Goal: Register for event/course

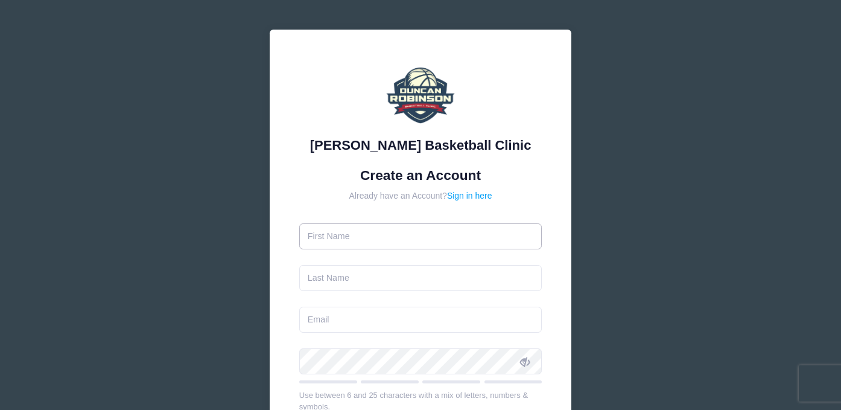
click at [342, 240] on input "text" at bounding box center [420, 236] width 243 height 26
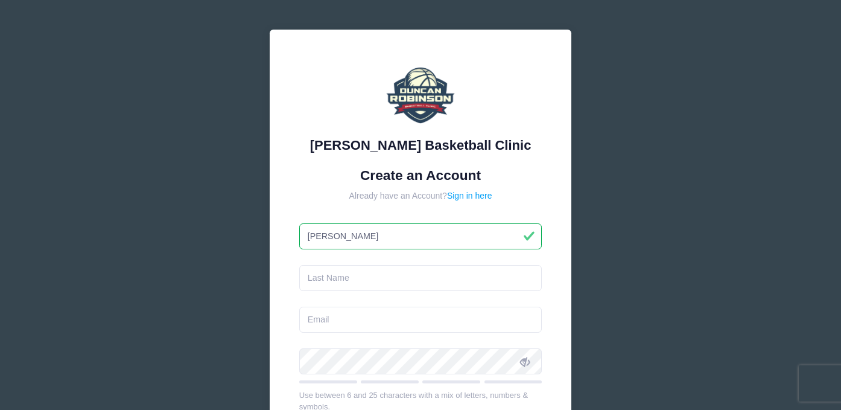
type input "Kristen"
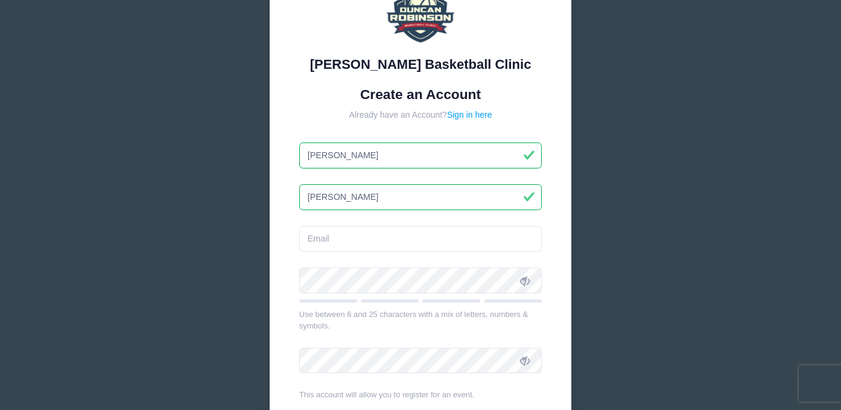
scroll to position [94, 0]
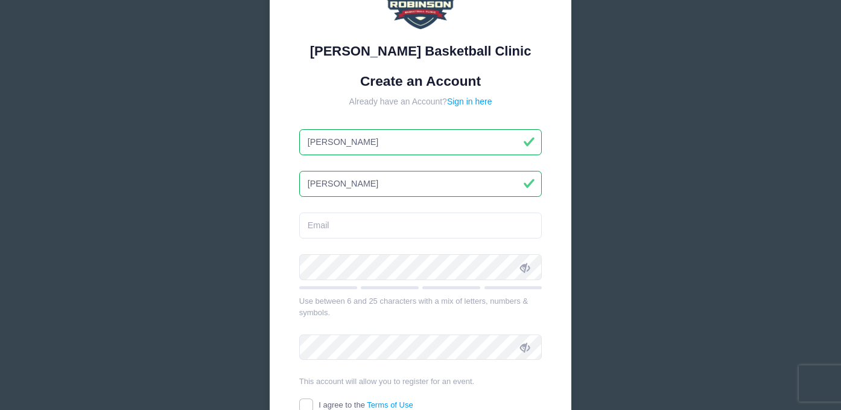
type input "[PERSON_NAME]"
click at [313, 225] on input "email" at bounding box center [420, 225] width 243 height 26
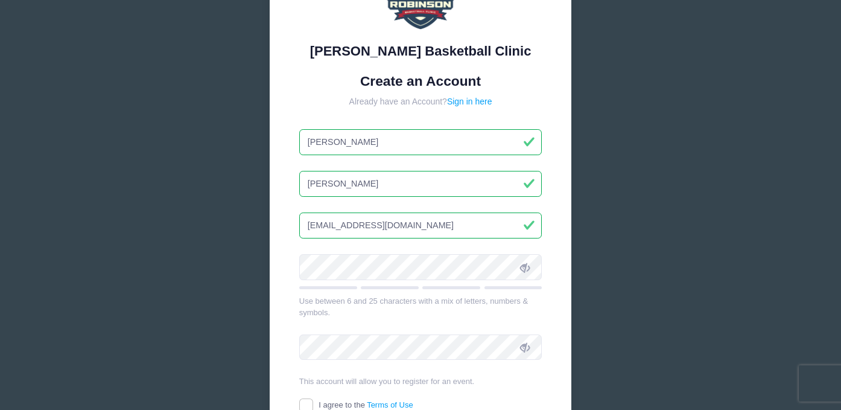
type input "[EMAIL_ADDRESS][DOMAIN_NAME]"
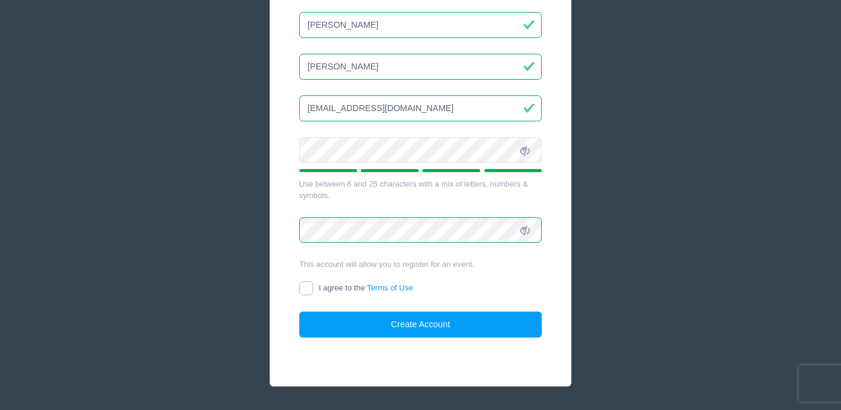
click at [307, 284] on input "I agree to the Terms of Use" at bounding box center [306, 288] width 14 height 14
checkbox input "true"
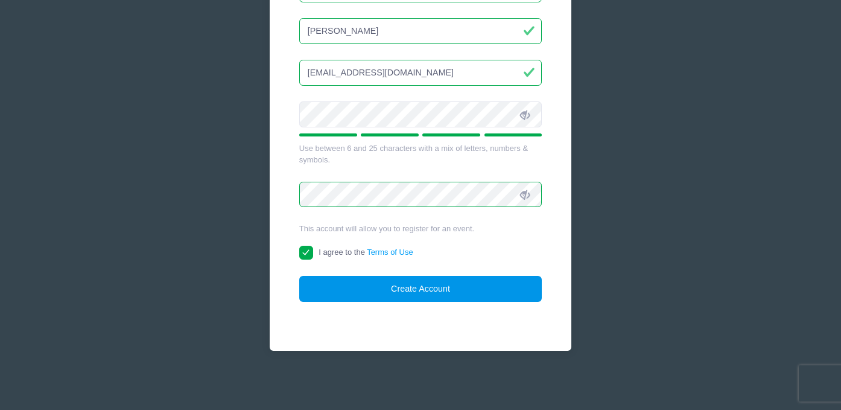
click at [333, 288] on button "Create Account" at bounding box center [420, 289] width 243 height 26
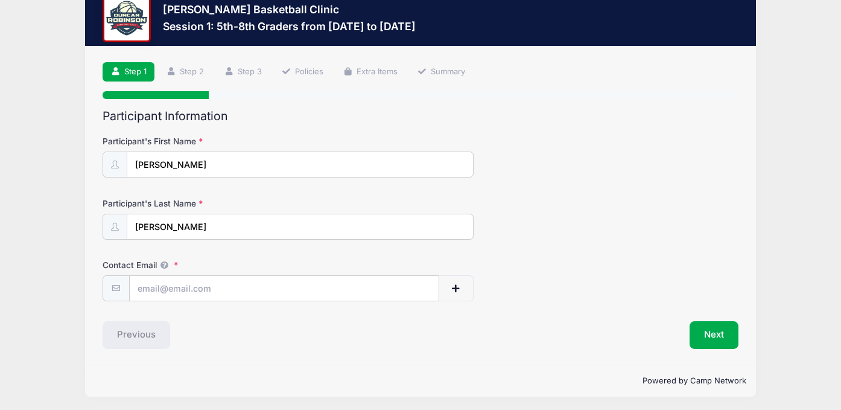
scroll to position [31, 0]
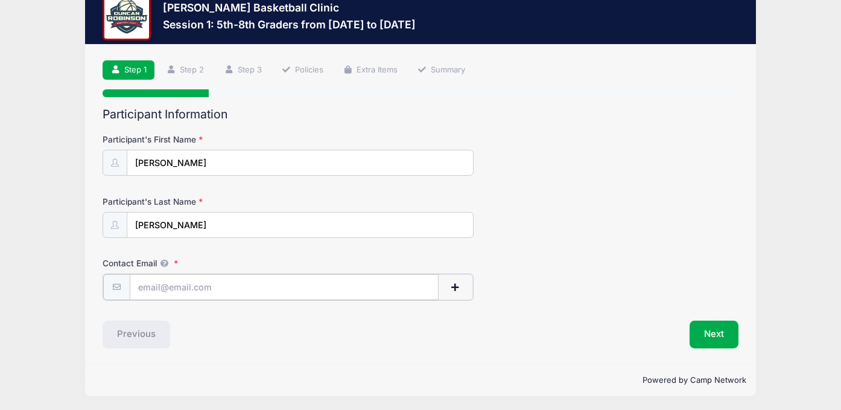
click at [170, 284] on input "Contact Email" at bounding box center [284, 287] width 309 height 26
type input "[EMAIL_ADDRESS][DOMAIN_NAME]"
click at [716, 331] on button "Next" at bounding box center [714, 333] width 49 height 28
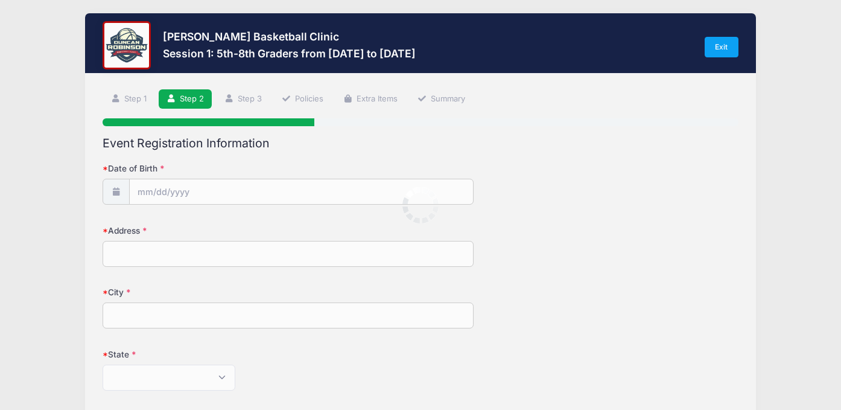
scroll to position [0, 0]
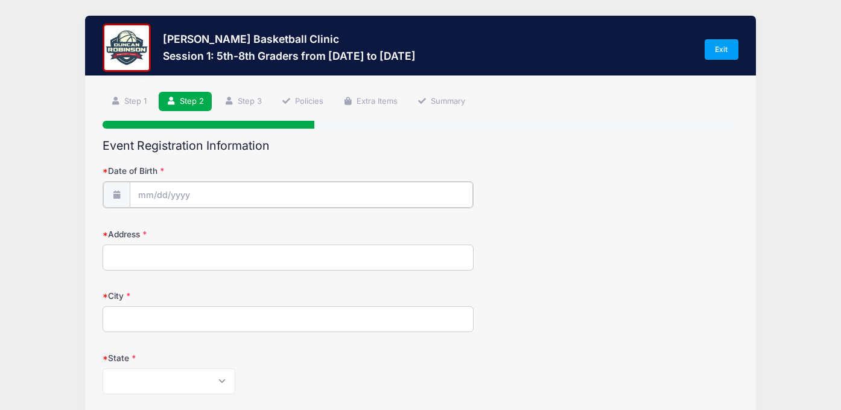
click at [167, 195] on input "Date of Birth" at bounding box center [301, 195] width 343 height 26
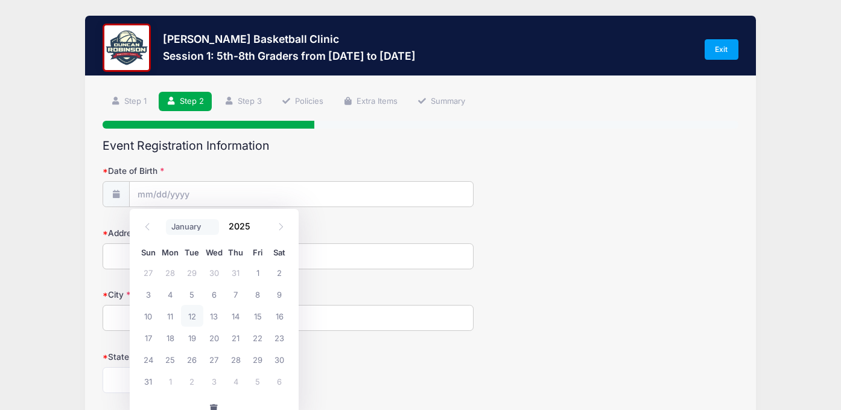
click at [182, 226] on select "January February March April May June July August September October November De…" at bounding box center [193, 227] width 54 height 16
select select "11"
click at [281, 314] on span "20" at bounding box center [280, 316] width 22 height 22
type input "[DATE]"
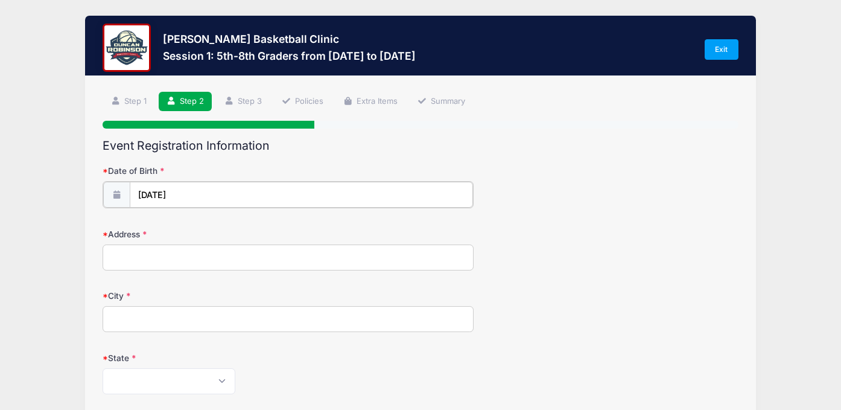
click at [198, 197] on input "[DATE]" at bounding box center [301, 195] width 343 height 26
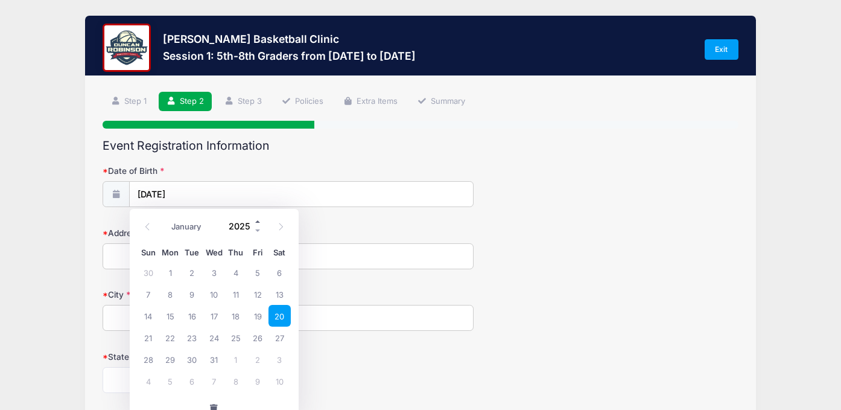
click at [257, 223] on span at bounding box center [258, 221] width 8 height 9
click at [258, 228] on span at bounding box center [258, 230] width 8 height 9
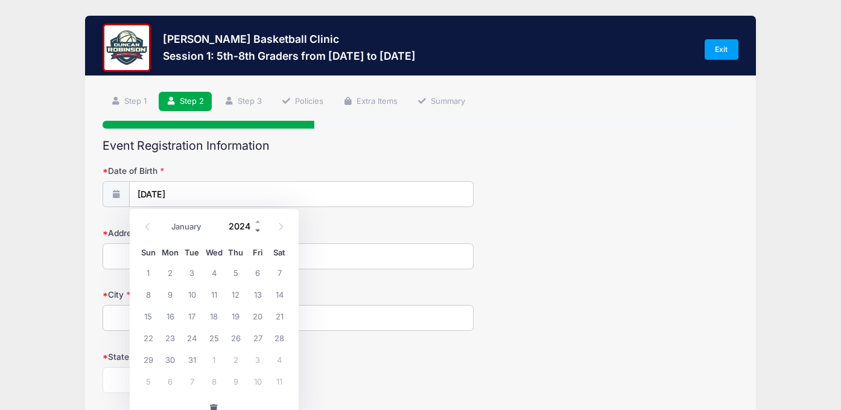
click at [258, 228] on span at bounding box center [258, 230] width 8 height 9
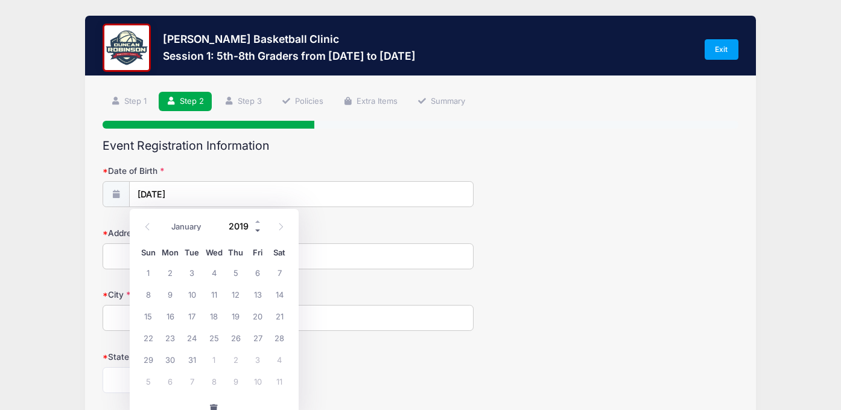
click at [258, 228] on span at bounding box center [258, 230] width 8 height 9
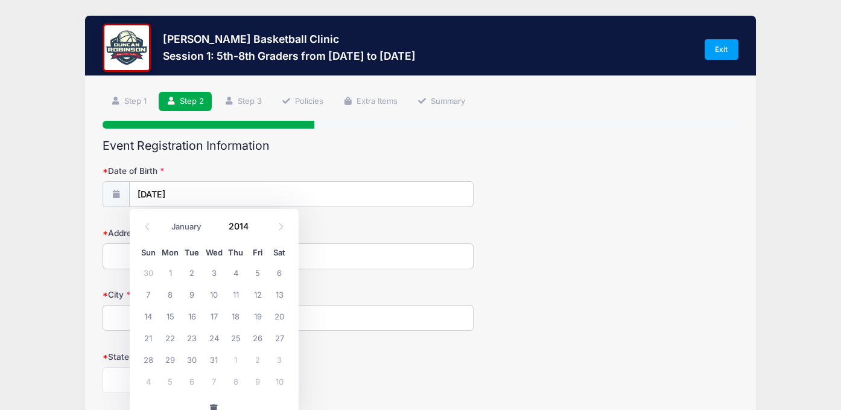
click at [174, 187] on input "[DATE]" at bounding box center [301, 195] width 343 height 26
click at [238, 227] on input "2025" at bounding box center [242, 226] width 39 height 18
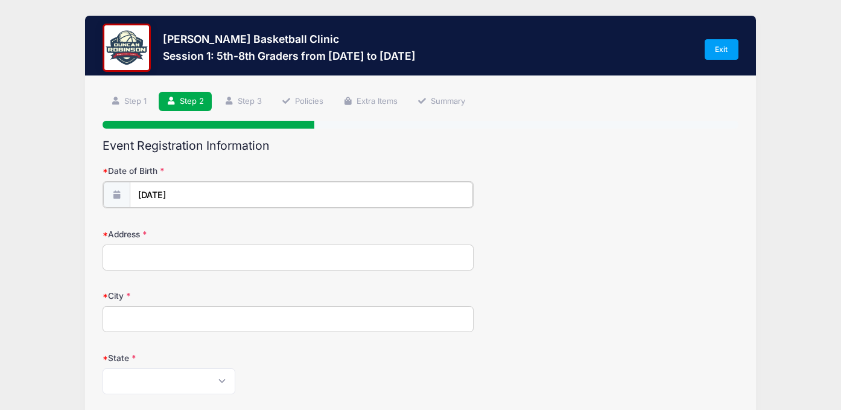
click at [247, 194] on input "[DATE]" at bounding box center [301, 195] width 343 height 26
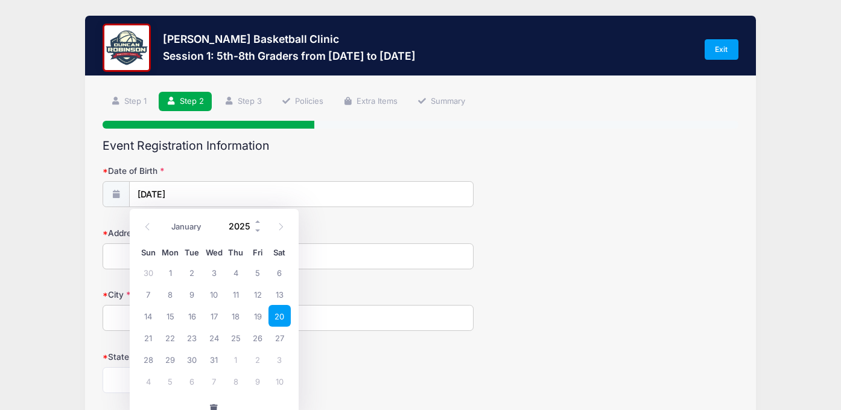
click at [241, 223] on input "2025" at bounding box center [242, 226] width 39 height 18
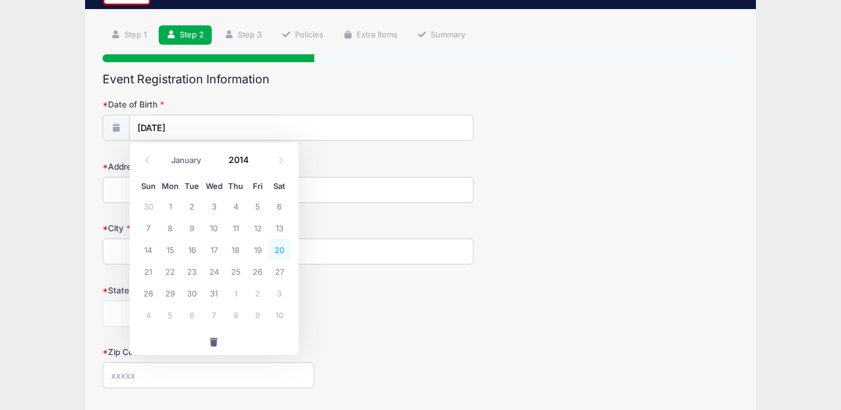
scroll to position [67, 0]
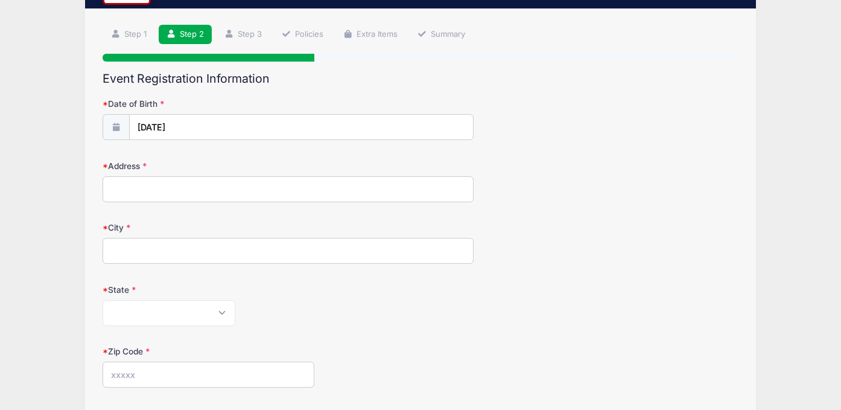
click at [372, 307] on div "[US_STATE] [US_STATE] [US_STATE] [US_STATE] [US_STATE] Armed Forces Africa Arme…" at bounding box center [288, 313] width 371 height 26
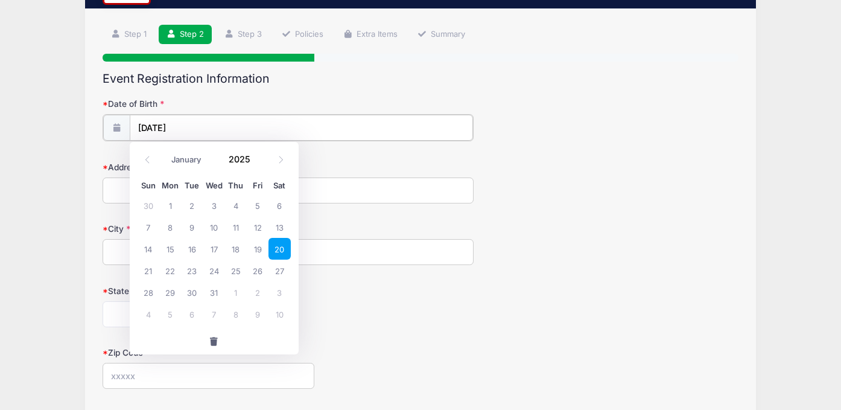
click at [173, 126] on input "[DATE]" at bounding box center [301, 128] width 343 height 26
click at [256, 164] on span at bounding box center [258, 163] width 8 height 9
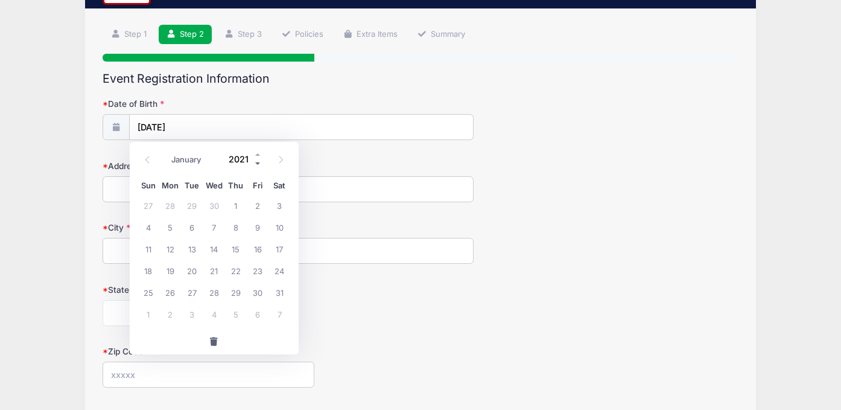
click at [256, 164] on span at bounding box center [258, 163] width 8 height 9
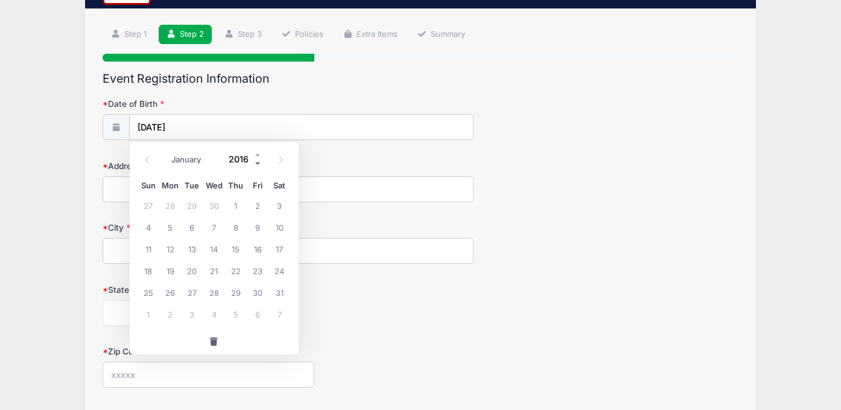
click at [256, 164] on span at bounding box center [258, 163] width 8 height 9
type input "2014"
click at [279, 243] on span "20" at bounding box center [280, 249] width 22 height 22
type input "[DATE]"
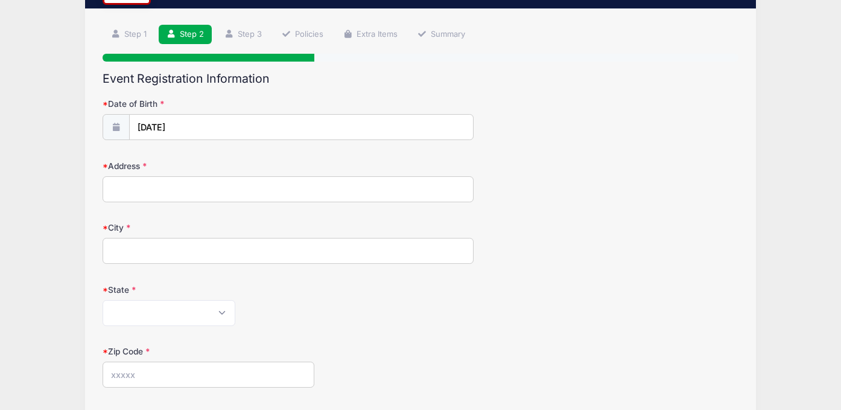
click at [183, 197] on input "Address" at bounding box center [288, 189] width 371 height 26
type input "[STREET_ADDRESS]"
click at [152, 254] on input "City" at bounding box center [288, 251] width 371 height 26
type input "Rye"
click at [147, 316] on select "[US_STATE] [US_STATE] [US_STATE] [US_STATE] [US_STATE] Armed Forces Africa Arme…" at bounding box center [169, 313] width 133 height 26
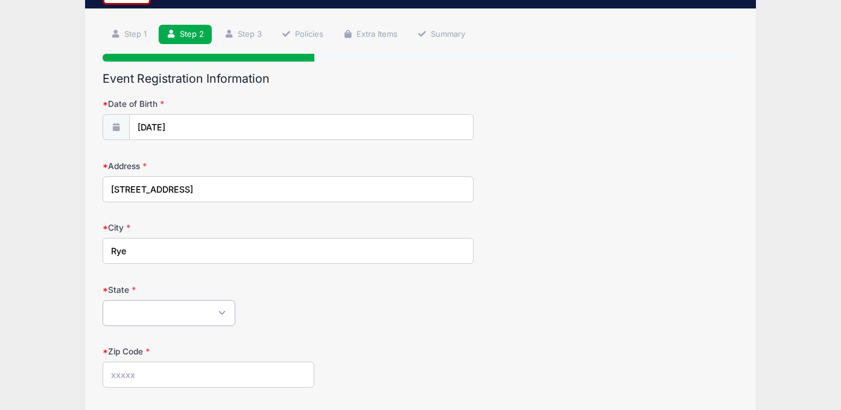
select select "NH"
click at [168, 370] on input "Zip Code" at bounding box center [209, 375] width 212 height 26
type input "03870"
click at [411, 344] on form "Date of Birth [DATE] Address [STREET_ADDRESS] City [GEOGRAPHIC_DATA] State [US_…" at bounding box center [421, 356] width 636 height 517
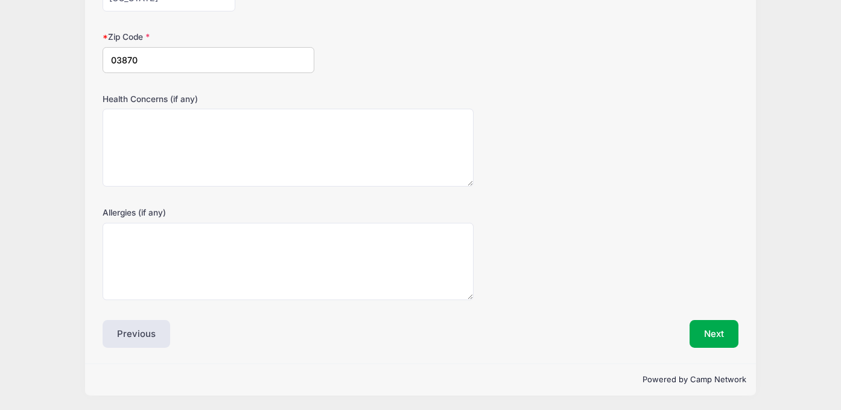
scroll to position [382, 0]
click at [716, 339] on button "Next" at bounding box center [714, 333] width 49 height 28
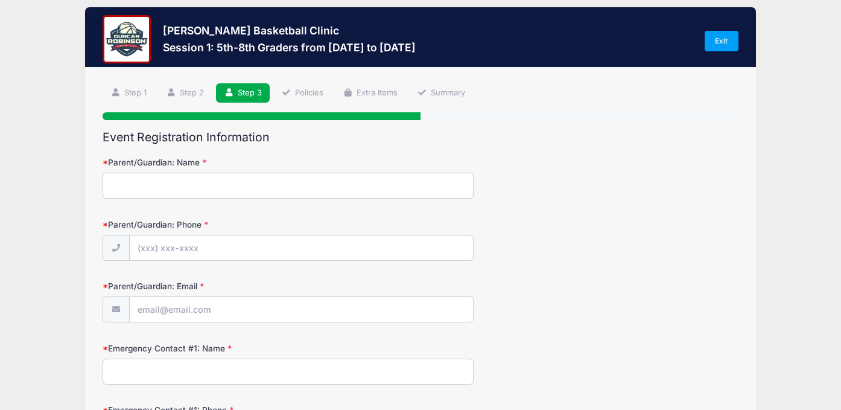
scroll to position [0, 0]
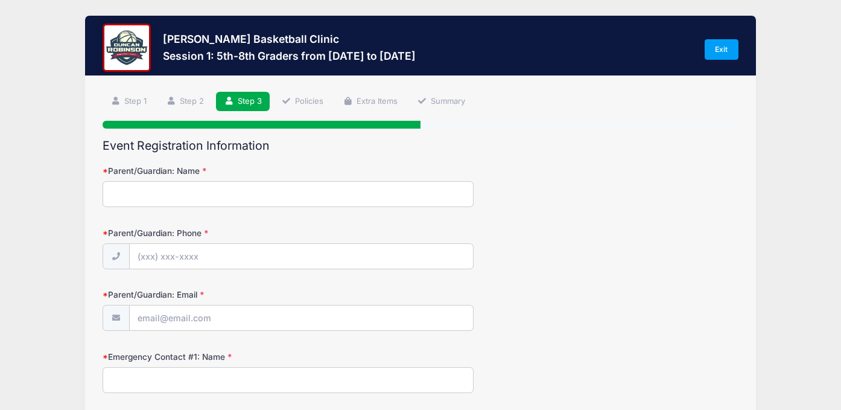
click at [214, 195] on input "Parent/Guardian: Name" at bounding box center [288, 194] width 371 height 26
type input "[DEMOGRAPHIC_DATA][PERSON_NAME]"
click at [216, 264] on input "Parent/Guardian: Phone" at bounding box center [301, 257] width 343 height 26
type input "[PHONE_NUMBER]"
click at [197, 322] on input "Parent/Guardian: Email" at bounding box center [301, 318] width 343 height 26
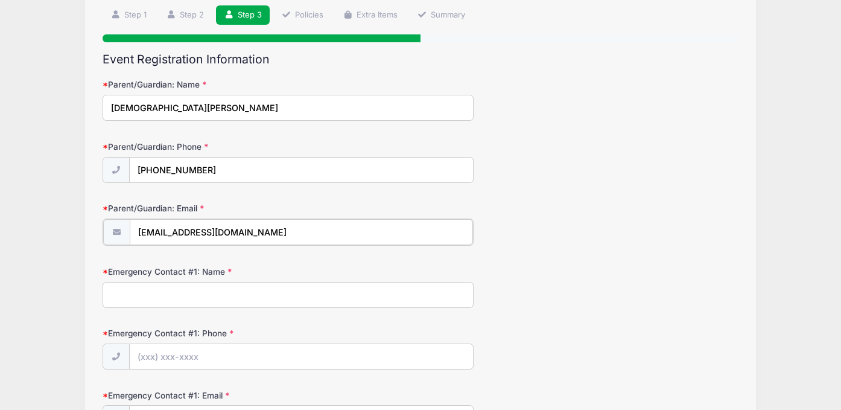
scroll to position [96, 0]
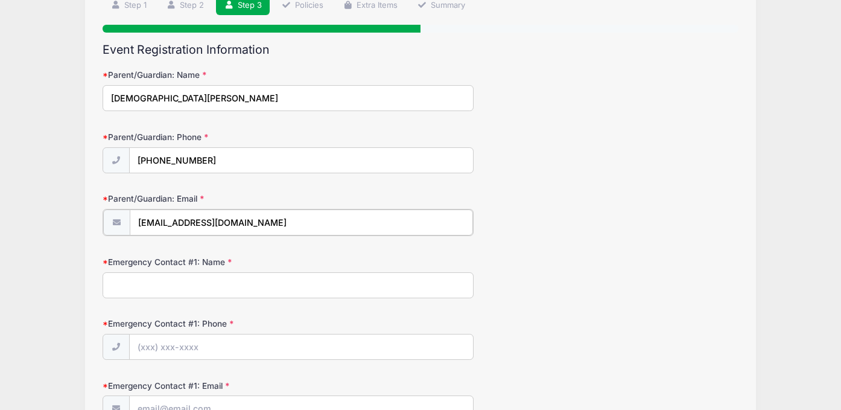
type input "[EMAIL_ADDRESS][DOMAIN_NAME]"
click at [225, 285] on input "Emergency Contact #1: Name" at bounding box center [288, 284] width 371 height 26
type input "[PERSON_NAME]"
click at [476, 311] on form "Parent/Guardian: Name [PERSON_NAME] Parent/Guardian: Phone [PHONE_NUMBER] Paren…" at bounding box center [421, 244] width 636 height 351
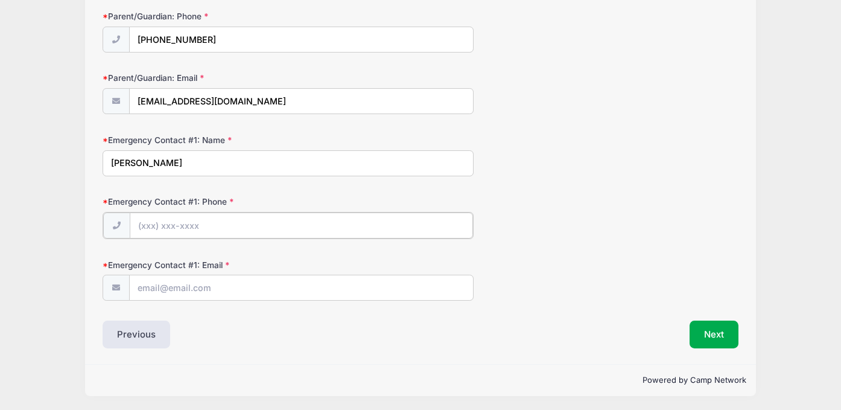
click at [198, 227] on input "Emergency Contact #1: Phone" at bounding box center [301, 225] width 343 height 26
type input "[PHONE_NUMBER]"
click at [191, 293] on input "Emergency Contact #1: Email" at bounding box center [301, 287] width 343 height 26
type input "[EMAIL_ADDRESS][DOMAIN_NAME]"
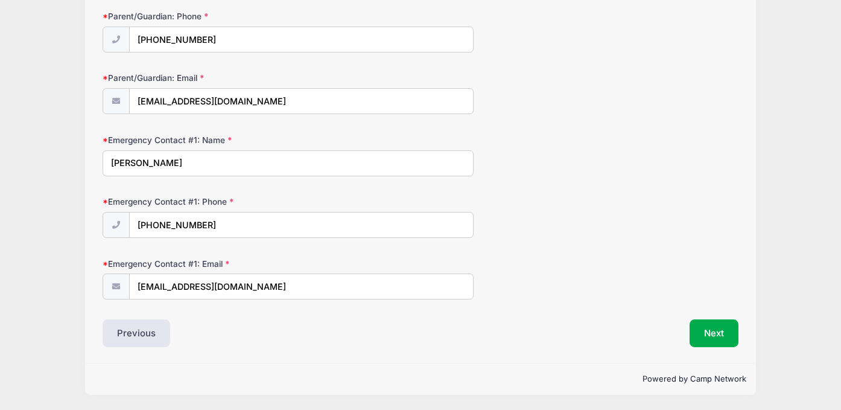
click at [573, 309] on div "Event Registration Information Parent/Guardian: Name [PERSON_NAME] Parent/Guard…" at bounding box center [421, 134] width 636 height 425
click at [720, 329] on button "Next" at bounding box center [714, 333] width 49 height 28
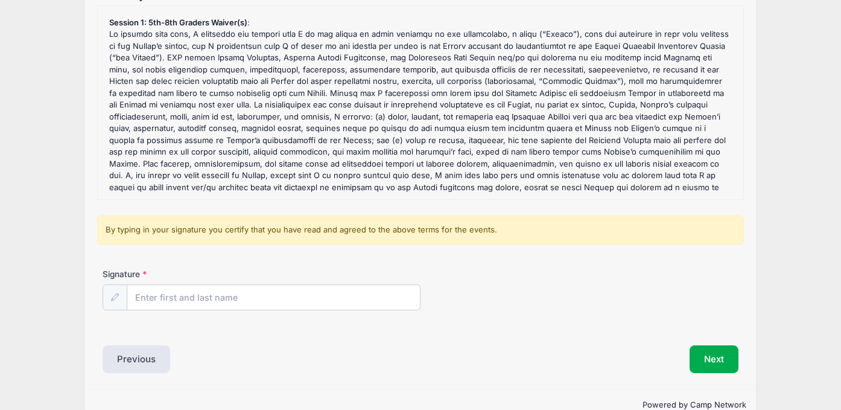
scroll to position [177, 0]
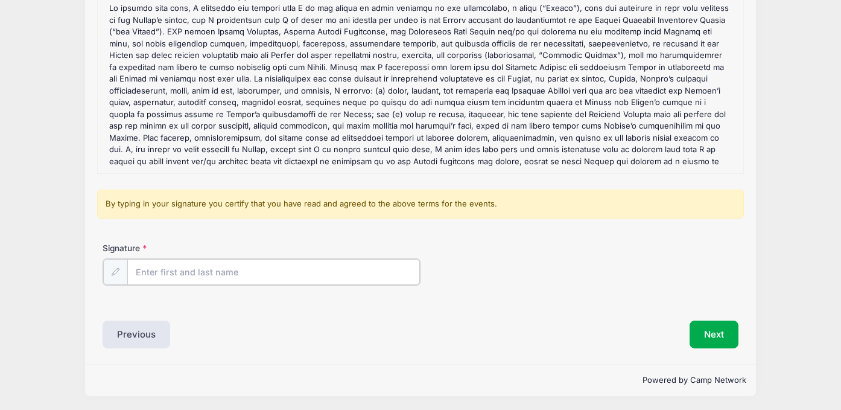
click at [210, 273] on input "Signature" at bounding box center [273, 272] width 293 height 26
type input "[DEMOGRAPHIC_DATA][PERSON_NAME]"
click at [634, 290] on div "Signature [PERSON_NAME]" at bounding box center [421, 273] width 648 height 62
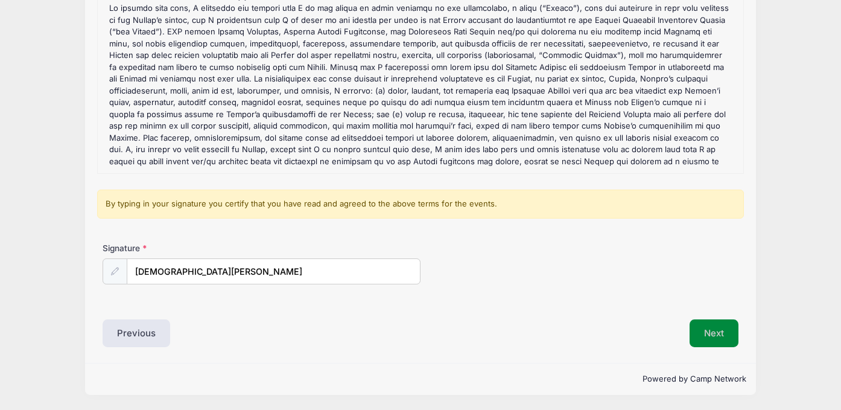
click at [718, 331] on button "Next" at bounding box center [714, 333] width 49 height 28
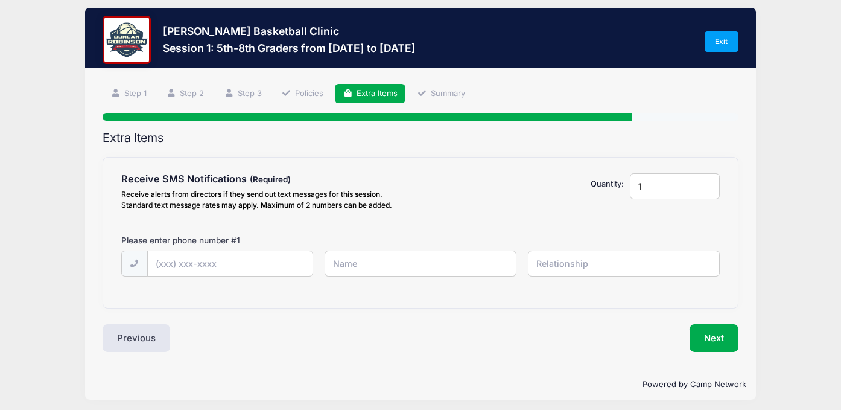
scroll to position [0, 0]
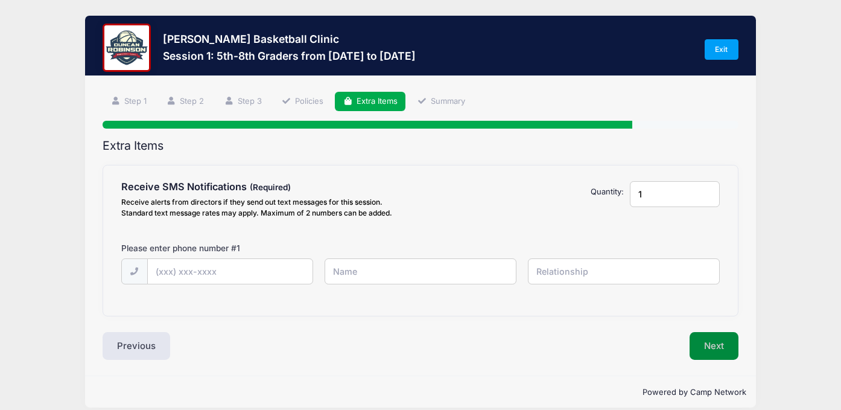
click at [719, 346] on button "Next" at bounding box center [714, 346] width 49 height 28
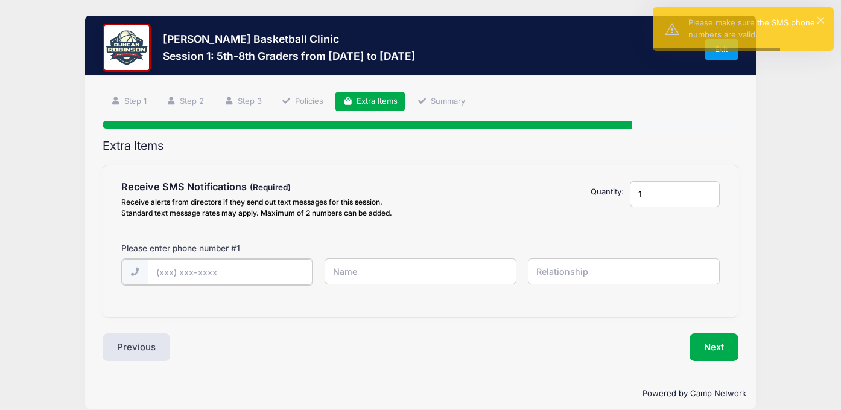
click at [0, 0] on input "text" at bounding box center [0, 0] width 0 height 0
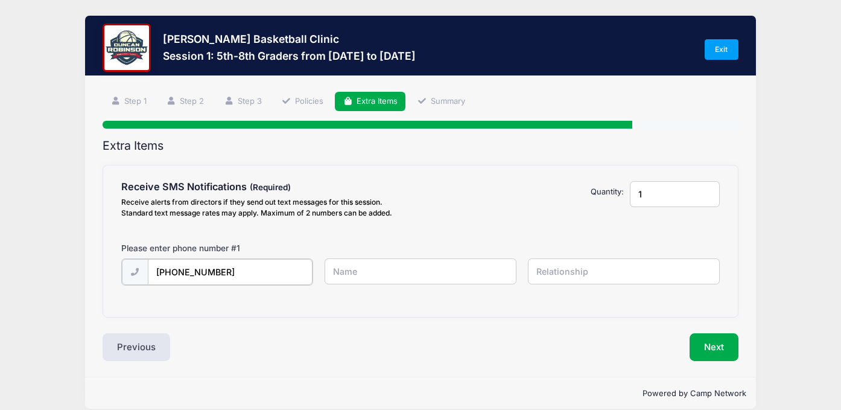
type input "[PHONE_NUMBER]"
click at [0, 0] on input "text" at bounding box center [0, 0] width 0 height 0
type input "[DEMOGRAPHIC_DATA][PERSON_NAME]"
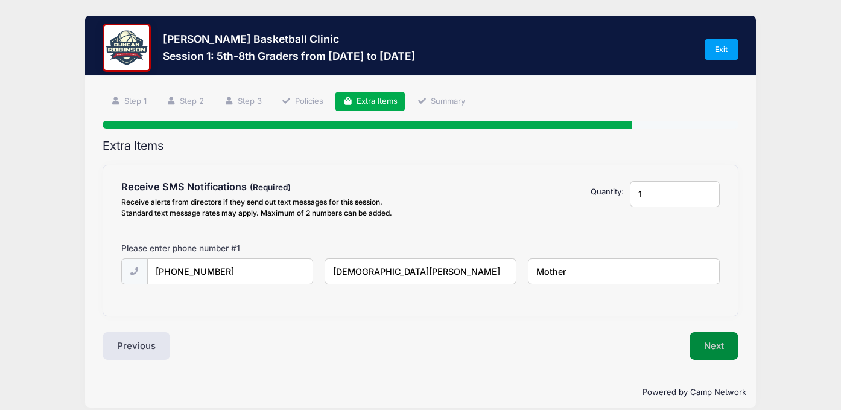
type input "Mother"
click at [710, 348] on button "Next" at bounding box center [714, 346] width 49 height 28
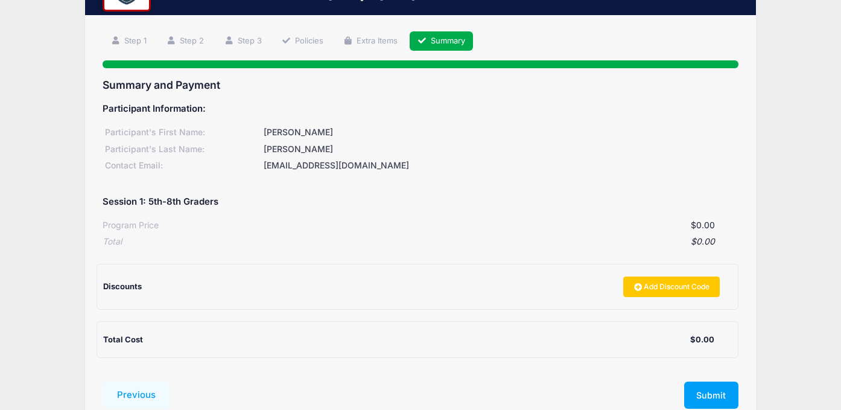
scroll to position [130, 0]
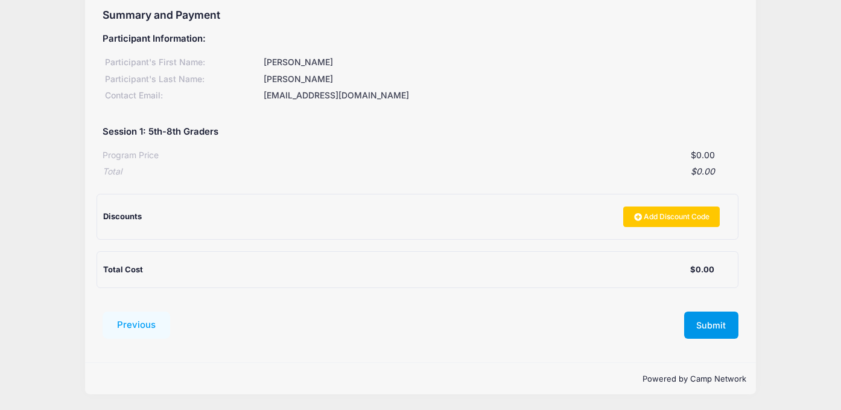
click at [716, 324] on button "Submit" at bounding box center [712, 325] width 54 height 28
